Goal: Task Accomplishment & Management: Manage account settings

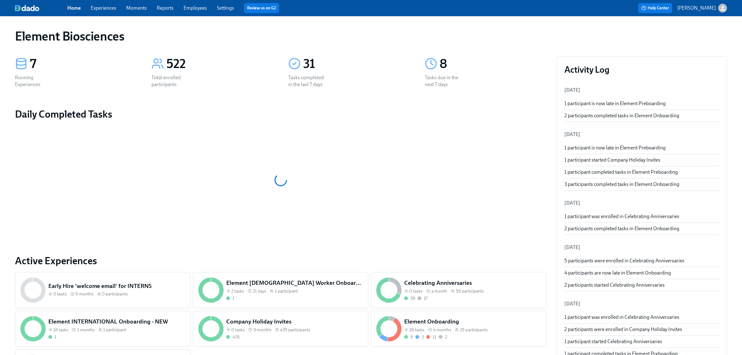
click at [224, 6] on link "Settings" at bounding box center [225, 8] width 17 height 6
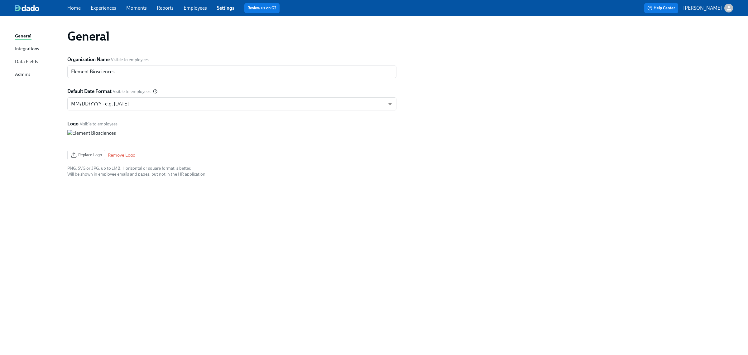
click at [13, 72] on div "General Integrations Data Fields Admins General Organization Name Visible to em…" at bounding box center [374, 185] width 748 height 339
click at [19, 75] on div "Admins" at bounding box center [22, 75] width 15 height 8
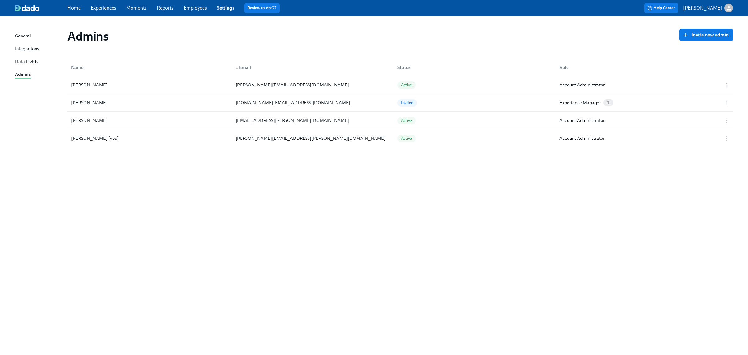
click at [194, 6] on link "Employees" at bounding box center [195, 8] width 23 height 6
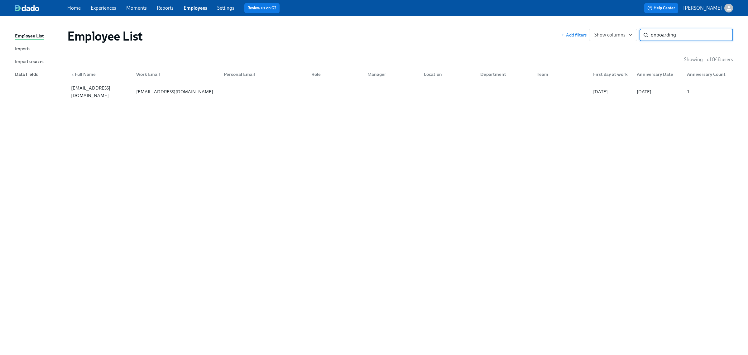
type input "onboarding"
click at [24, 46] on div "Imports" at bounding box center [22, 49] width 15 height 8
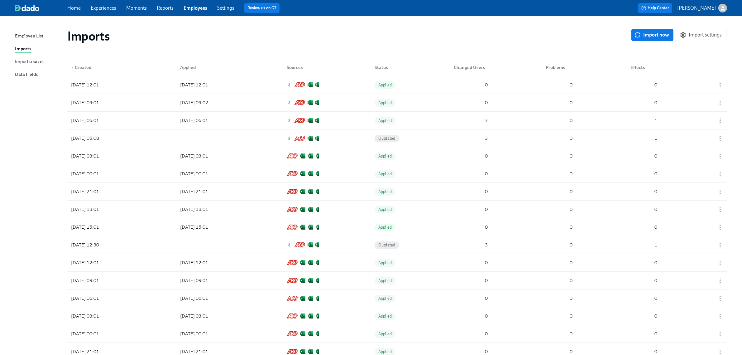
click at [194, 5] on link "Employees" at bounding box center [196, 8] width 24 height 6
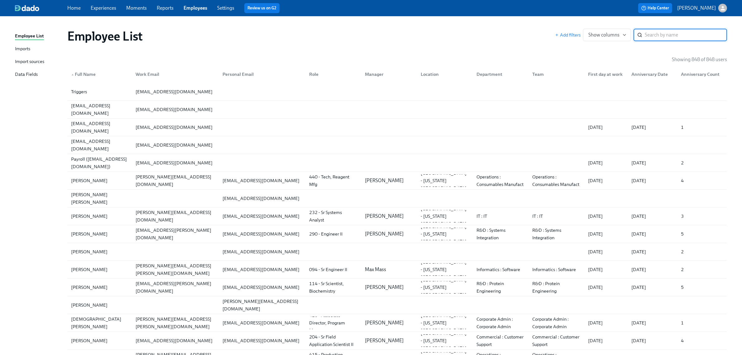
click at [31, 61] on div "Import sources" at bounding box center [29, 62] width 29 height 8
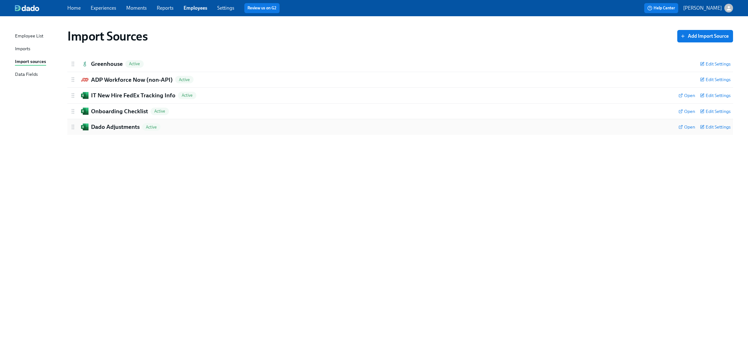
click at [128, 124] on h2 "Dado Adjustments" at bounding box center [115, 127] width 49 height 8
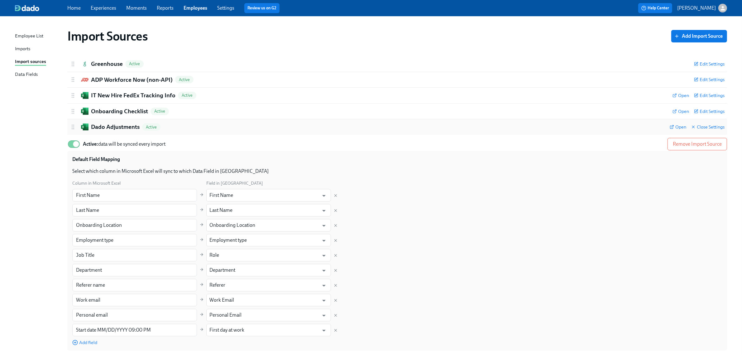
click at [128, 124] on h2 "Dado Adjustments" at bounding box center [115, 127] width 49 height 8
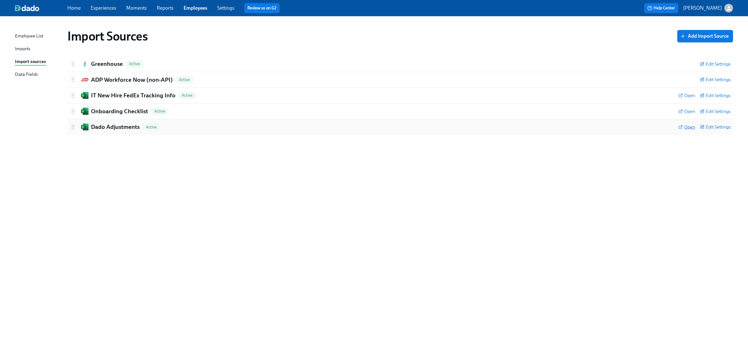
click at [681, 128] on icon at bounding box center [681, 127] width 4 height 4
click at [187, 7] on link "Employees" at bounding box center [196, 8] width 24 height 6
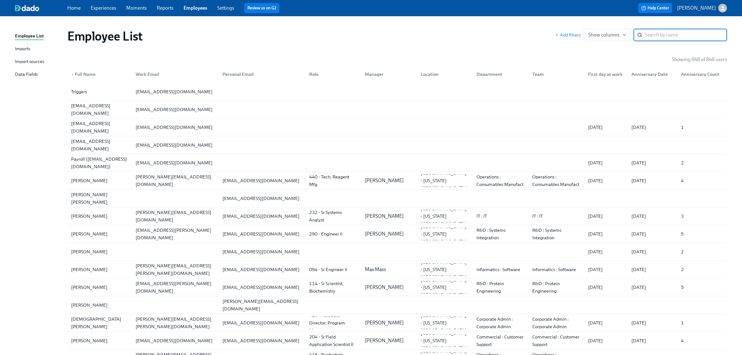
click at [17, 46] on div "Imports" at bounding box center [22, 49] width 15 height 8
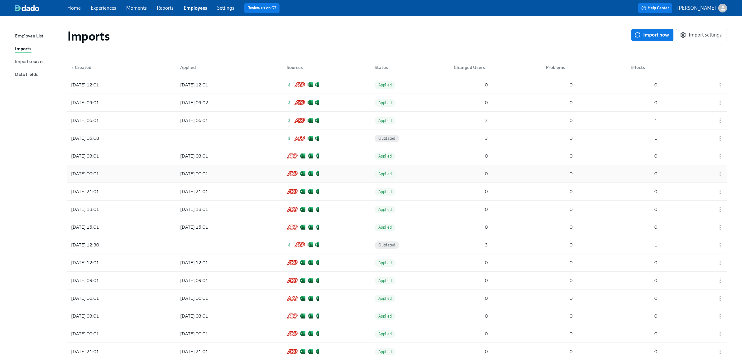
drag, startPoint x: 666, startPoint y: 39, endPoint x: 662, endPoint y: 175, distance: 135.4
click at [666, 39] on button "Import now" at bounding box center [653, 35] width 42 height 12
click at [456, 83] on div "1" at bounding box center [470, 85] width 39 height 12
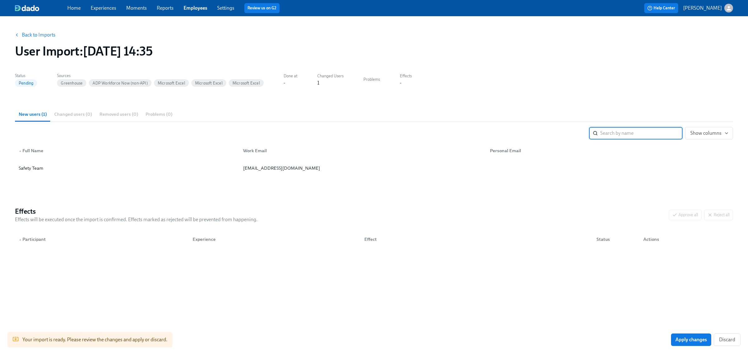
click at [692, 348] on div "Your import is ready. Please review the changes and apply or discard. Apply cha…" at bounding box center [374, 339] width 748 height 31
click at [693, 344] on button "Apply changes" at bounding box center [691, 339] width 40 height 12
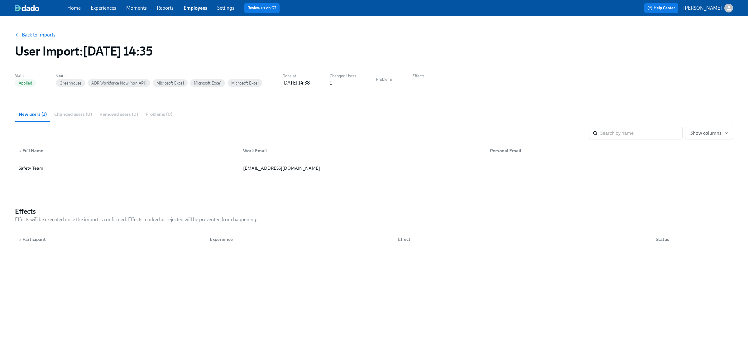
click at [33, 36] on link "Back to Imports" at bounding box center [39, 35] width 34 height 6
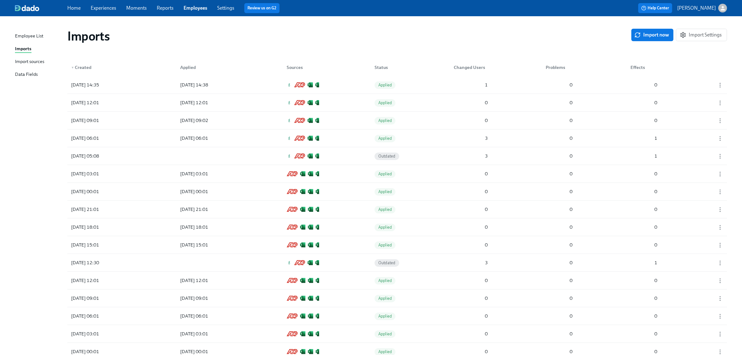
click at [199, 8] on link "Employees" at bounding box center [196, 8] width 24 height 6
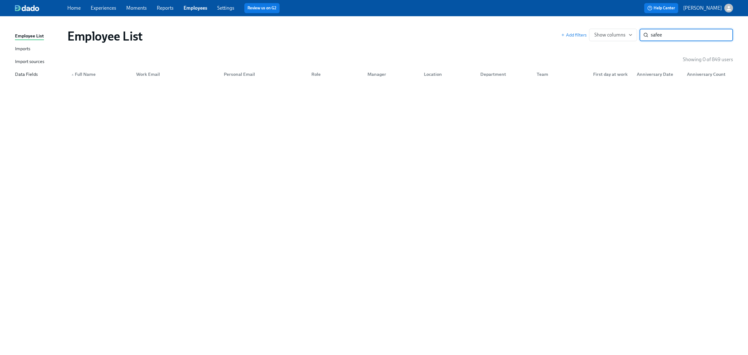
type input "safe"
click at [725, 34] on input "safe" at bounding box center [692, 35] width 82 height 12
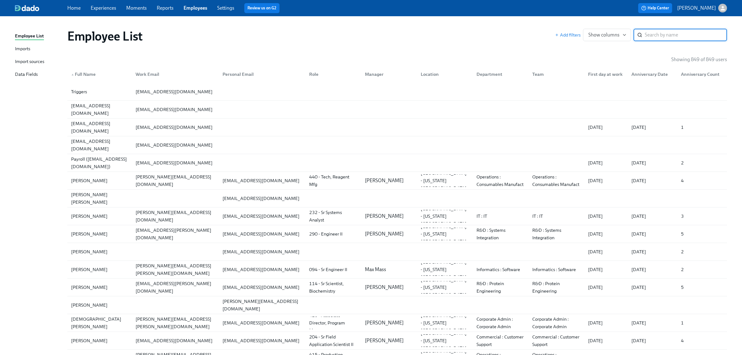
click at [103, 13] on div "Home Experiences Moments Reports Employees Settings Review us on G2 Help Center…" at bounding box center [371, 8] width 742 height 16
click at [105, 9] on link "Experiences" at bounding box center [104, 8] width 26 height 6
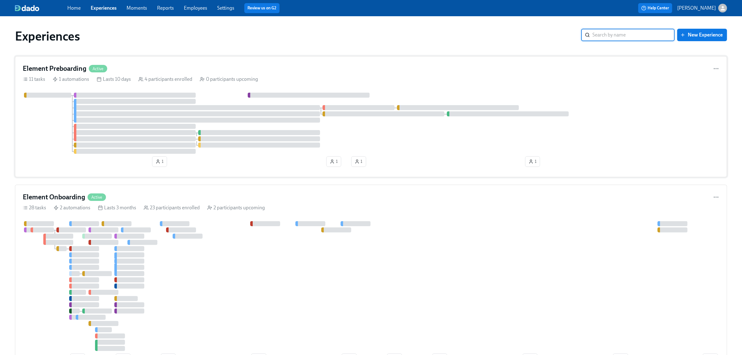
scroll to position [39, 0]
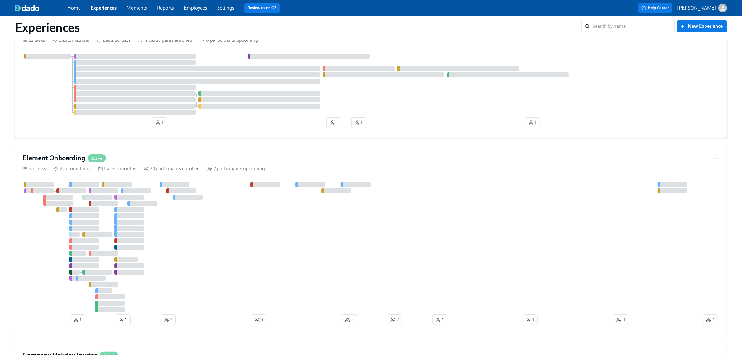
click at [438, 94] on div at bounding box center [371, 84] width 697 height 61
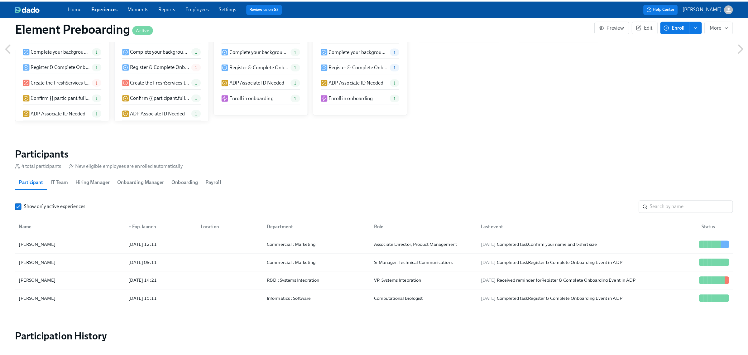
scroll to position [546, 0]
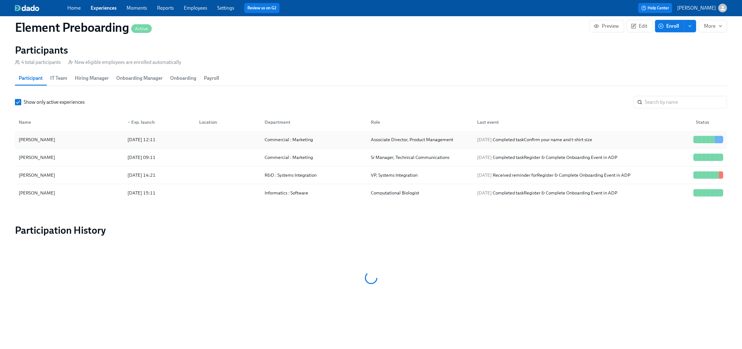
click at [82, 143] on div "[PERSON_NAME]" at bounding box center [69, 139] width 106 height 12
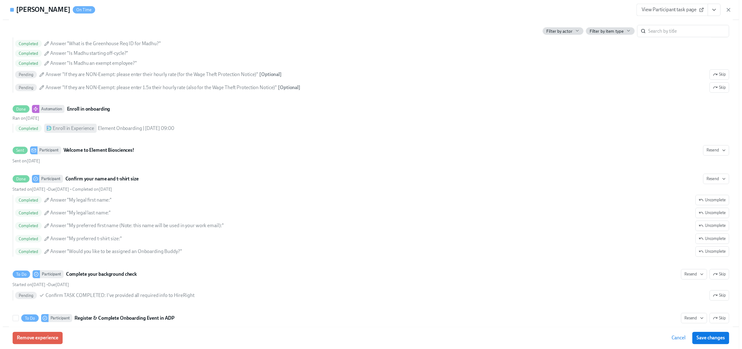
scroll to position [19, 0]
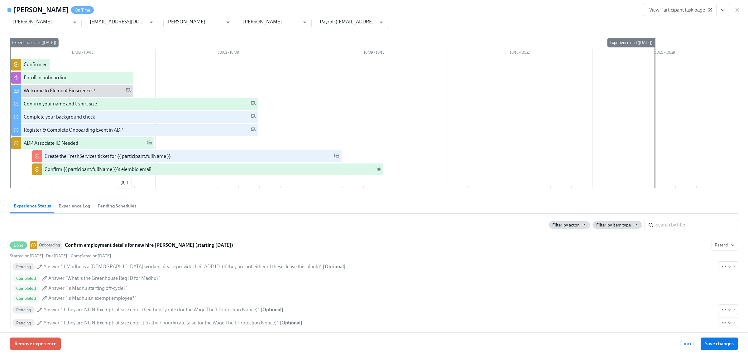
drag, startPoint x: 735, startPoint y: 10, endPoint x: 381, endPoint y: 120, distance: 371.0
click at [735, 10] on icon "button" at bounding box center [737, 10] width 6 height 6
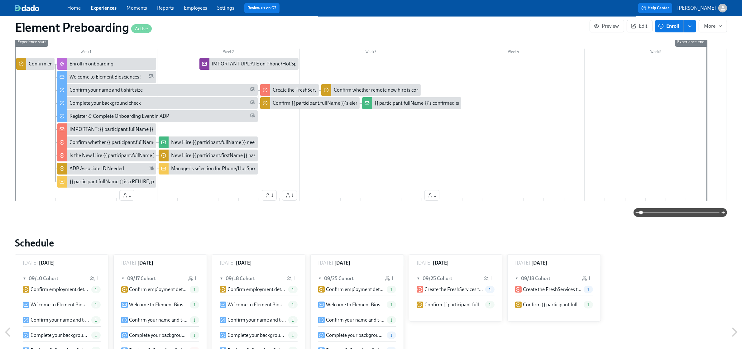
scroll to position [156, 0]
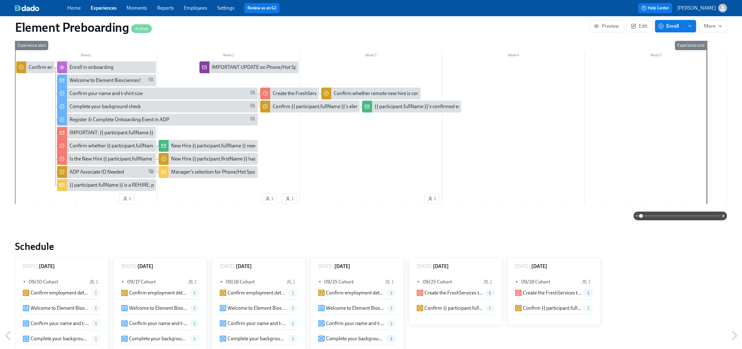
click at [199, 144] on div "New Hire {{ participant.fullName }} needs a Company Phone/Hot Spot" at bounding box center [245, 145] width 149 height 7
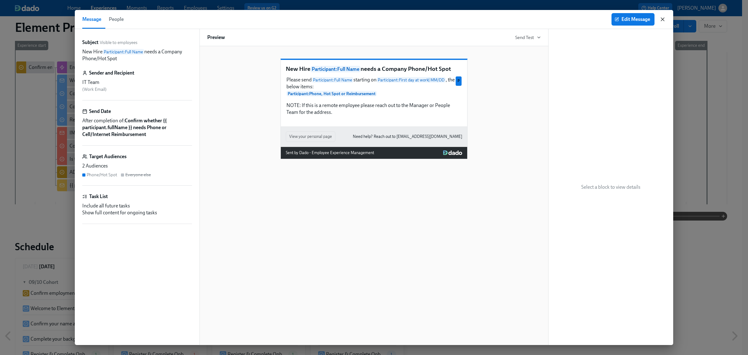
click at [663, 19] on icon "button" at bounding box center [663, 19] width 6 height 6
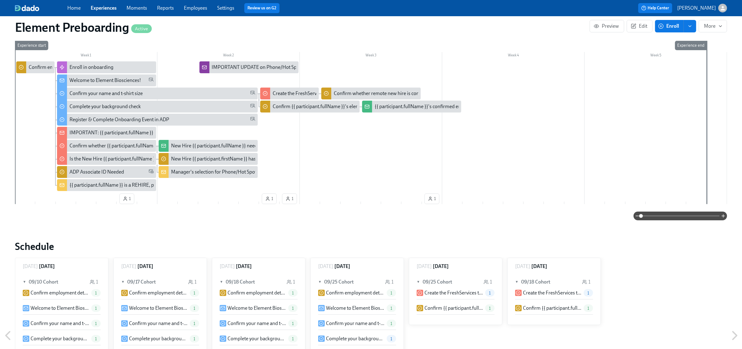
click at [402, 108] on div "{{ participant.fullName }}'s confirmed email" at bounding box center [421, 106] width 93 height 7
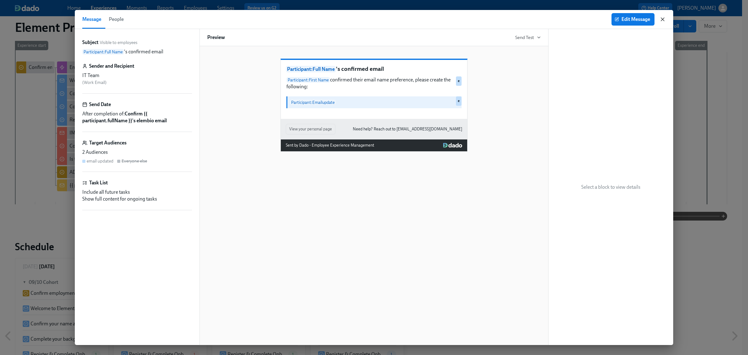
click at [663, 20] on icon "button" at bounding box center [662, 19] width 3 height 3
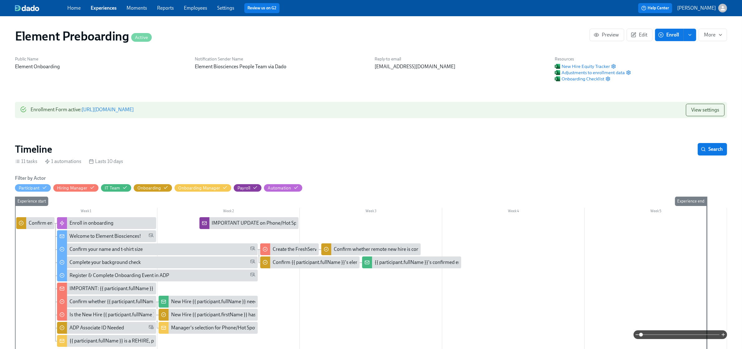
click at [108, 9] on link "Experiences" at bounding box center [104, 8] width 26 height 6
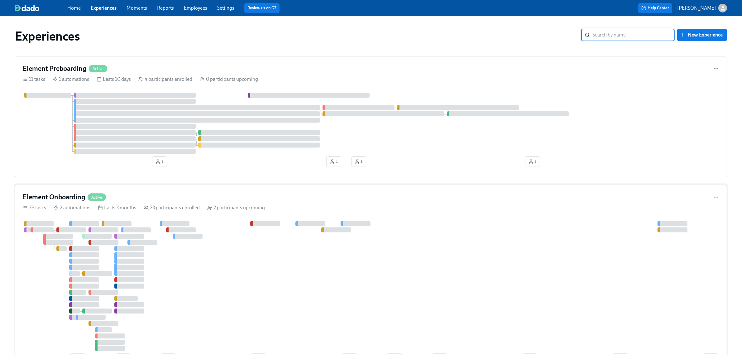
click at [236, 199] on div "Element Onboarding Active" at bounding box center [371, 196] width 697 height 9
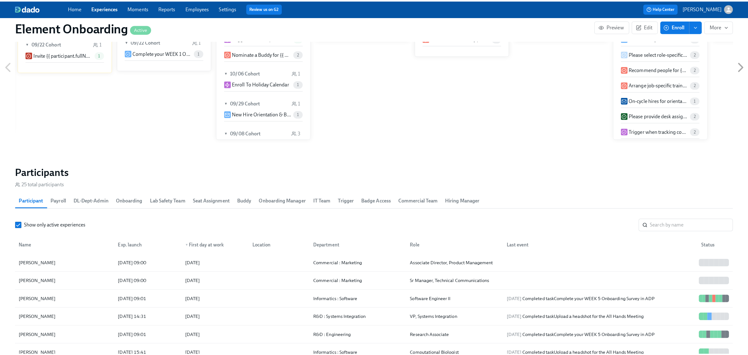
scroll to position [662, 0]
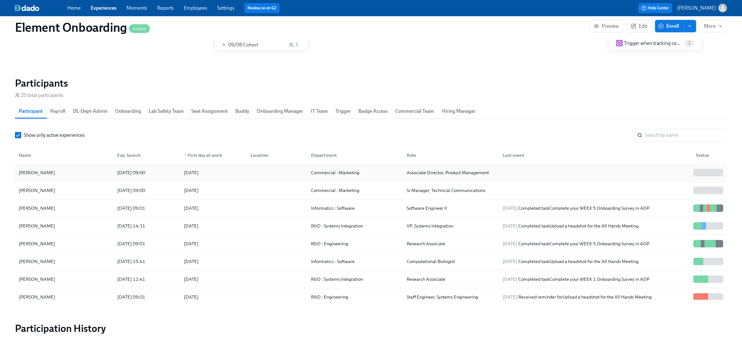
click at [75, 175] on div "[PERSON_NAME]" at bounding box center [64, 172] width 96 height 12
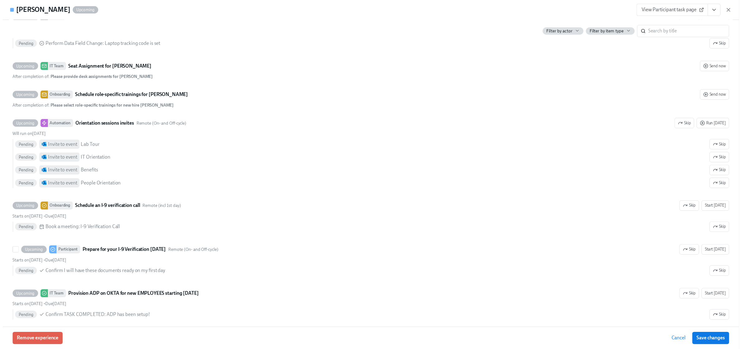
scroll to position [701, 0]
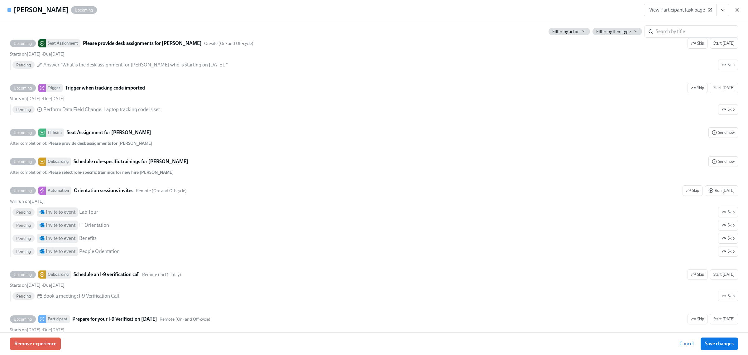
click at [735, 9] on icon "button" at bounding box center [737, 10] width 6 height 6
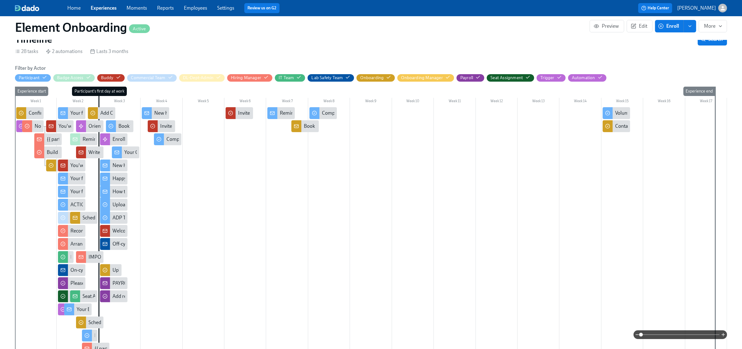
scroll to position [117, 0]
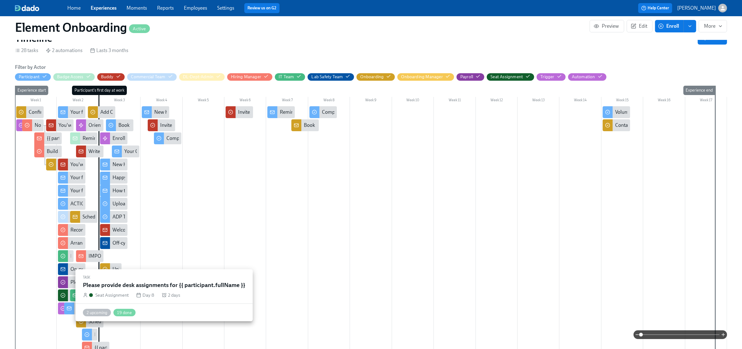
click at [56, 292] on div at bounding box center [371, 243] width 712 height 275
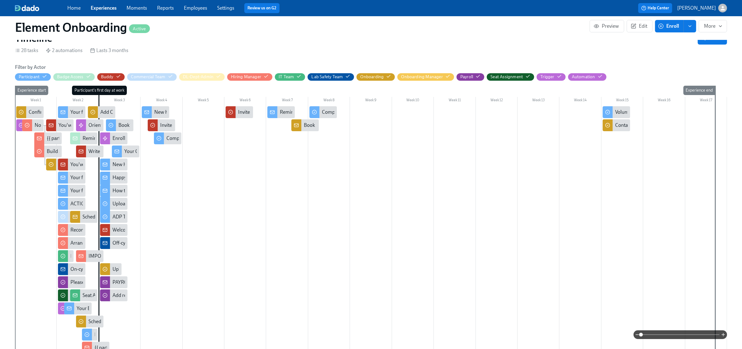
click at [60, 293] on icon at bounding box center [62, 295] width 5 height 5
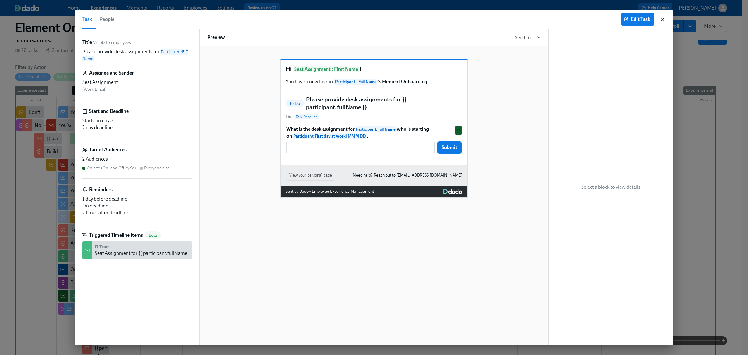
click at [662, 16] on icon "button" at bounding box center [663, 19] width 6 height 6
